Goal: Information Seeking & Learning: Learn about a topic

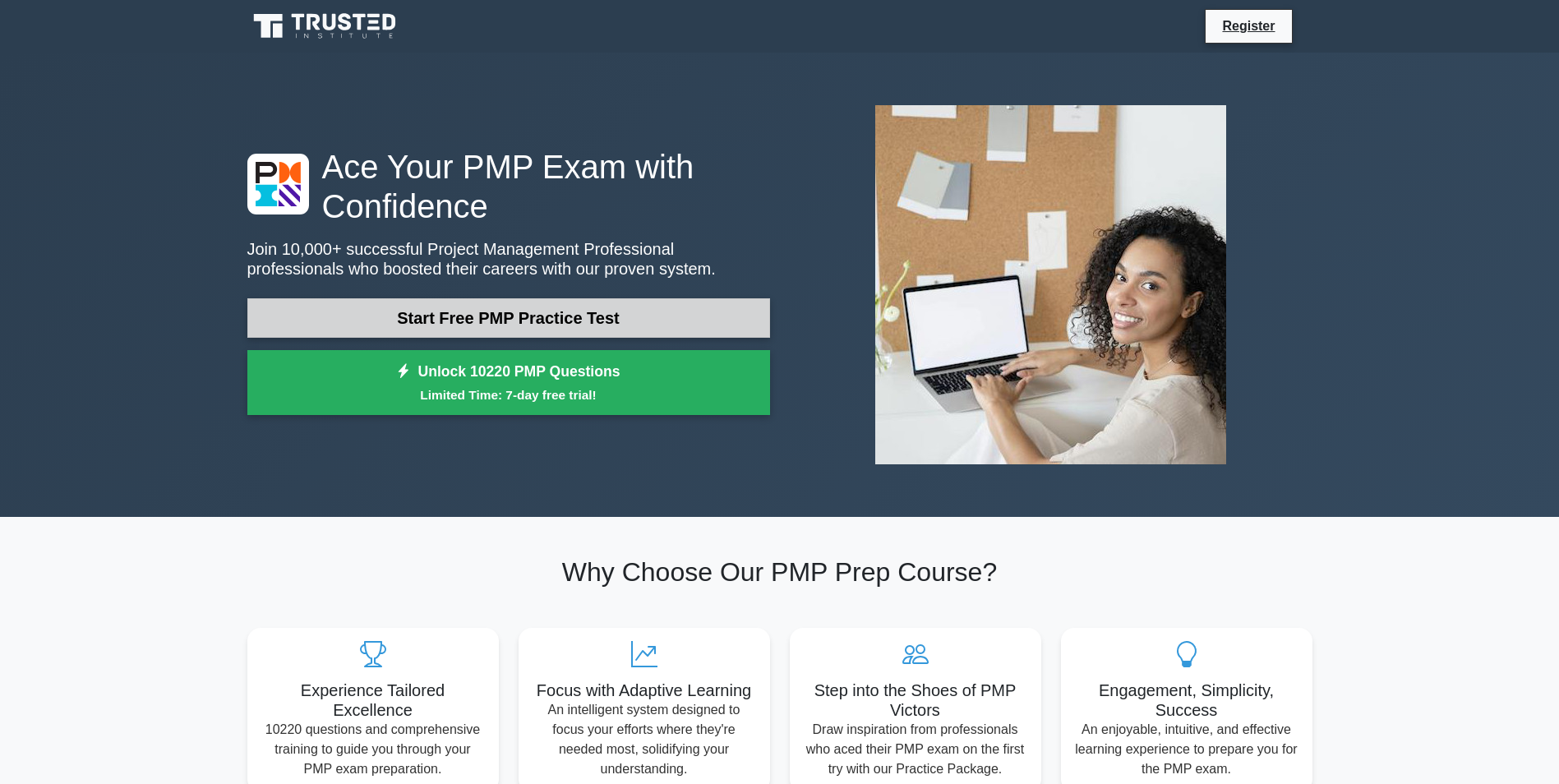
click at [462, 318] on link "Start Free PMP Practice Test" at bounding box center [508, 317] width 523 height 40
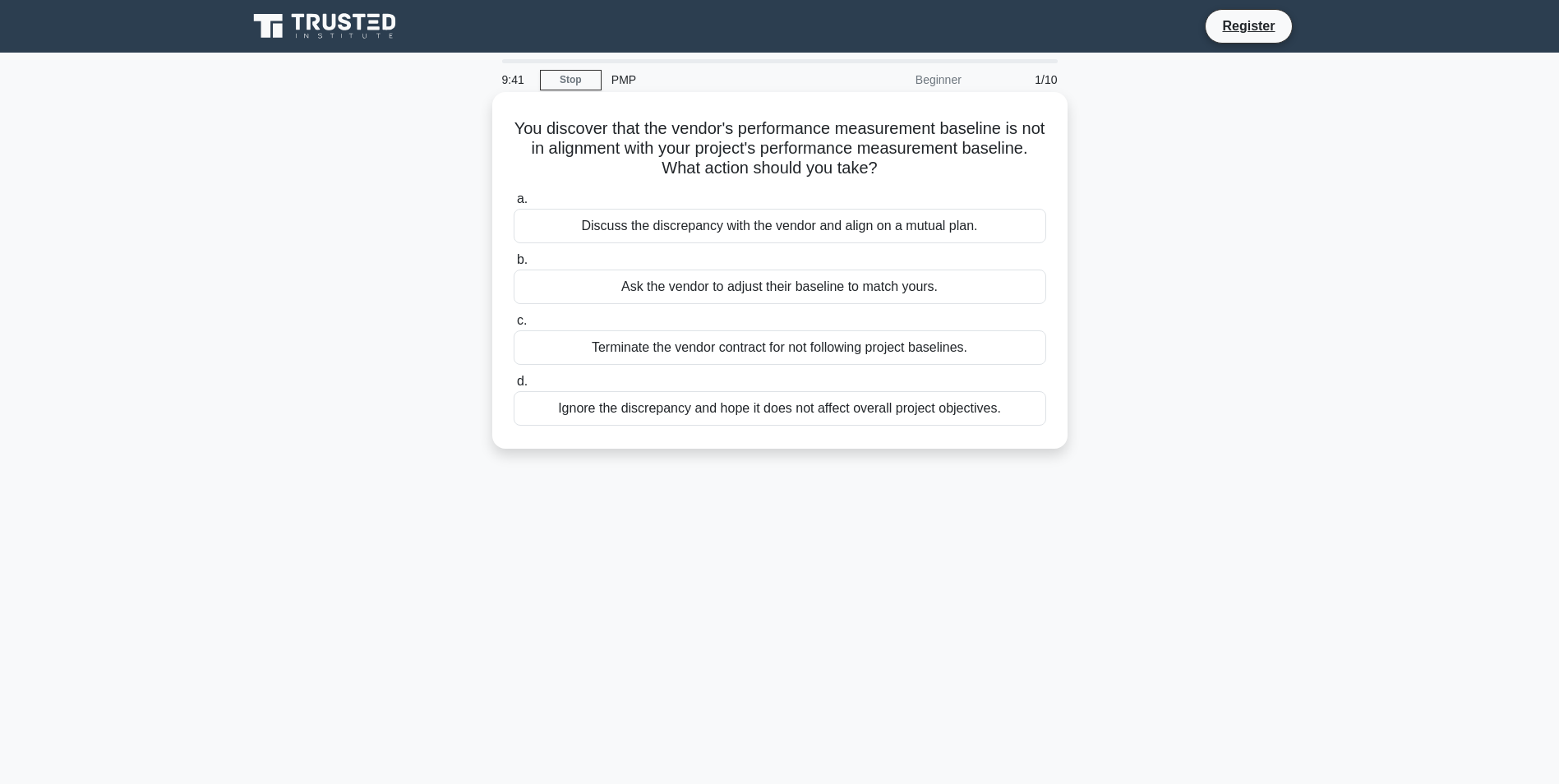
click at [959, 220] on div "Discuss the discrepancy with the vendor and align on a mutual plan." at bounding box center [780, 225] width 532 height 34
click at [514, 204] on input "a. Discuss the discrepancy with the vendor and align on a mutual plan." at bounding box center [514, 199] width 0 height 11
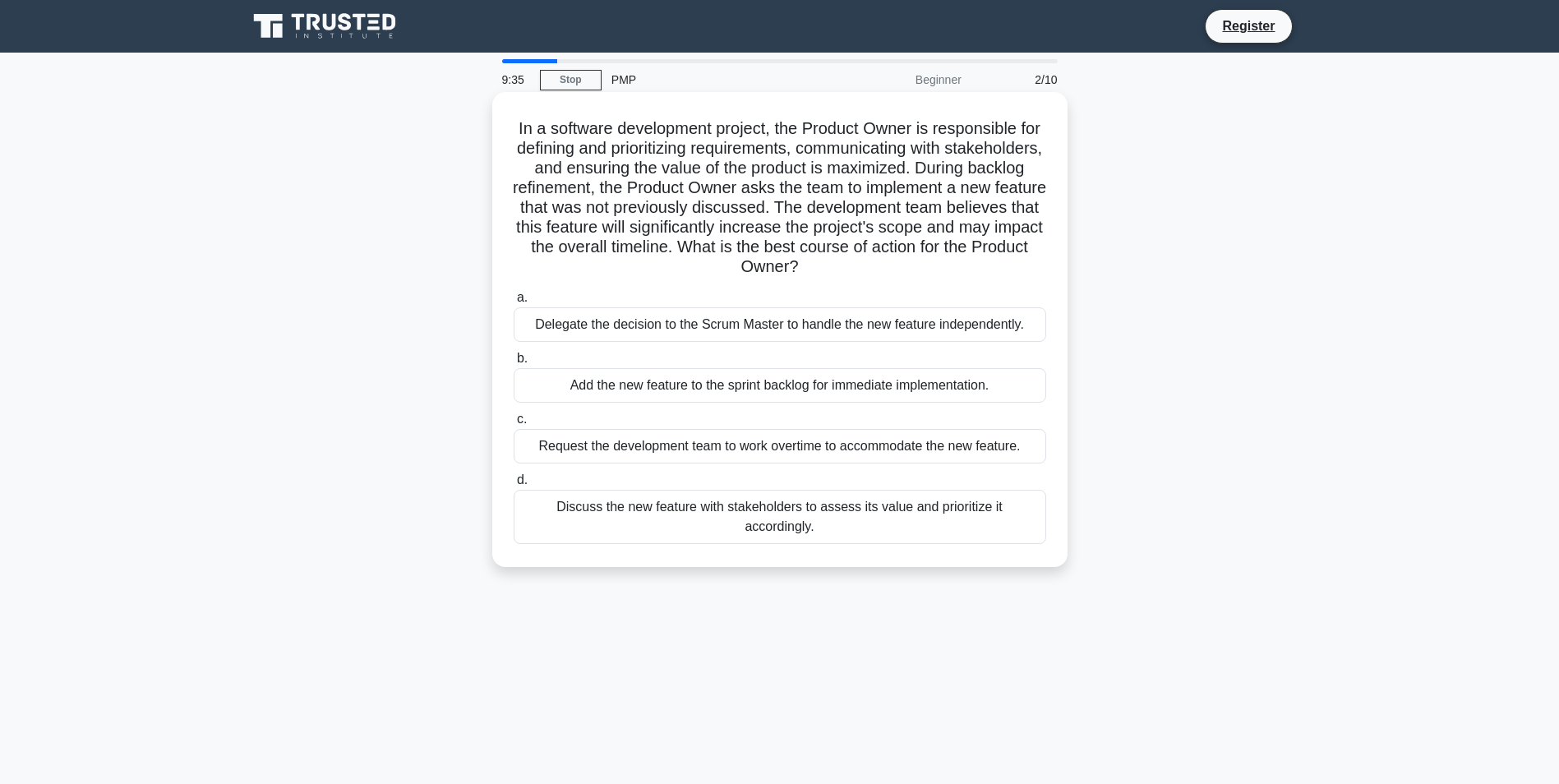
click at [951, 326] on div "Delegate the decision to the Scrum Master to handle the new feature independent…" at bounding box center [780, 324] width 532 height 34
click at [514, 303] on input "a. Delegate the decision to the Scrum Master to handle the new feature independ…" at bounding box center [514, 298] width 0 height 11
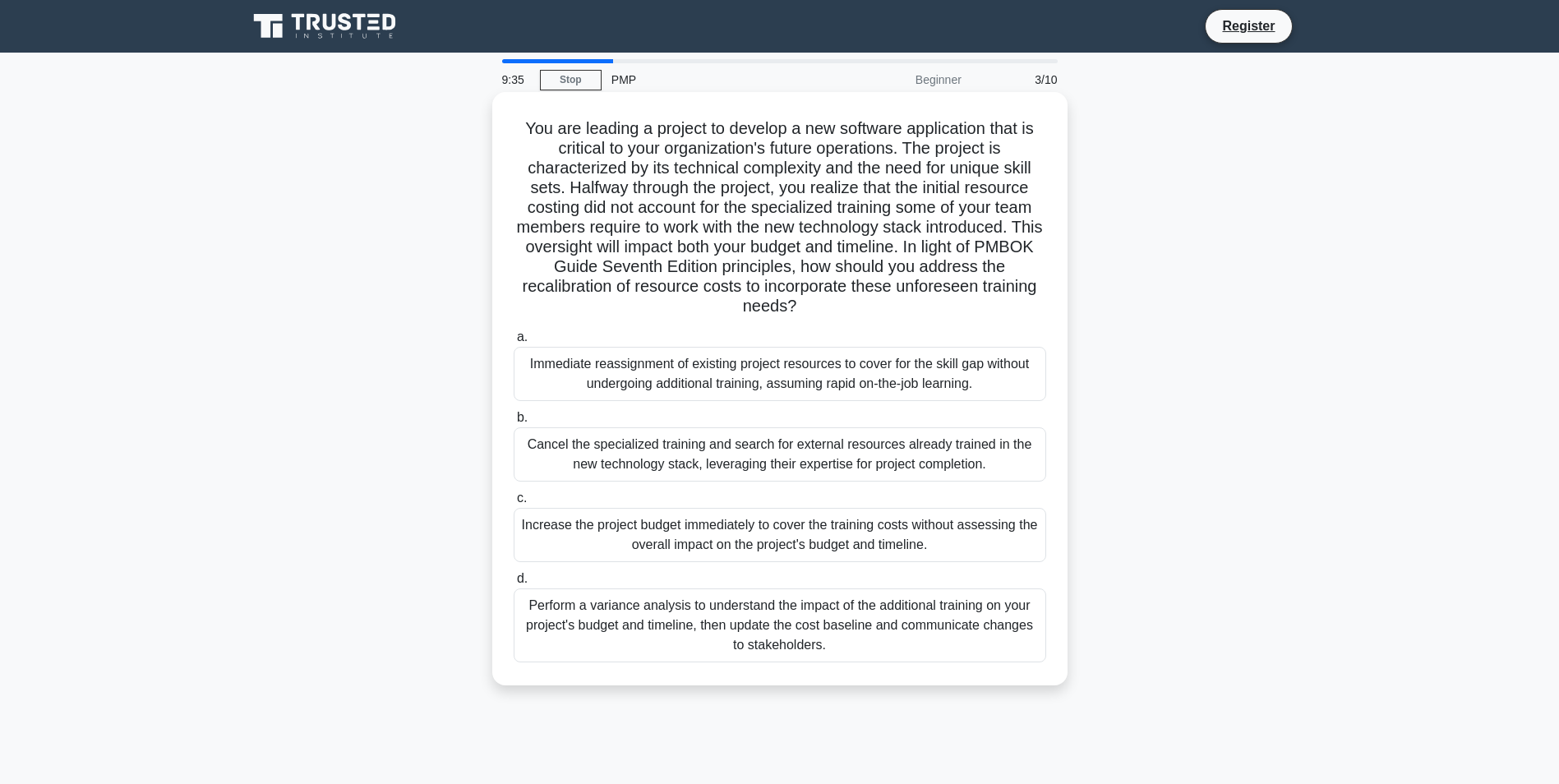
click at [961, 386] on div "Immediate reassignment of existing project resources to cover for the skill gap…" at bounding box center [780, 373] width 532 height 54
click at [514, 343] on input "a. Immediate reassignment of existing project resources to cover for the skill …" at bounding box center [514, 337] width 0 height 11
